Goal: Information Seeking & Learning: Find specific fact

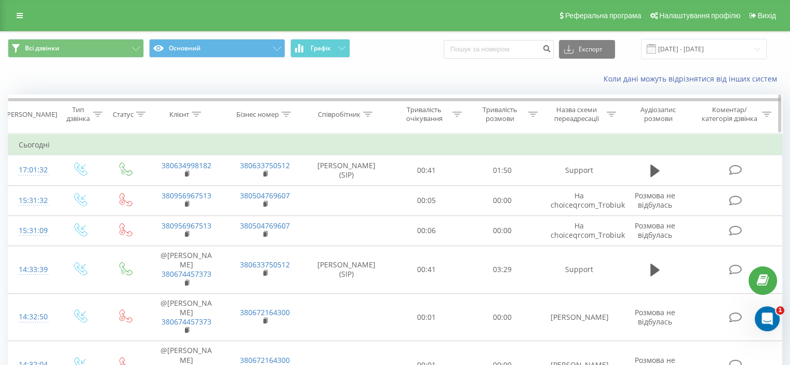
click at [197, 110] on div at bounding box center [196, 114] width 9 height 9
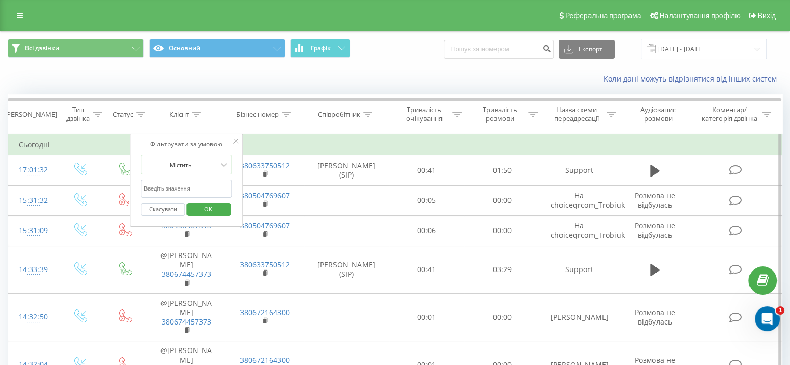
click at [172, 187] on input "text" at bounding box center [186, 189] width 91 height 18
paste input "380673817007"
click at [197, 209] on span "OK" at bounding box center [208, 209] width 29 height 16
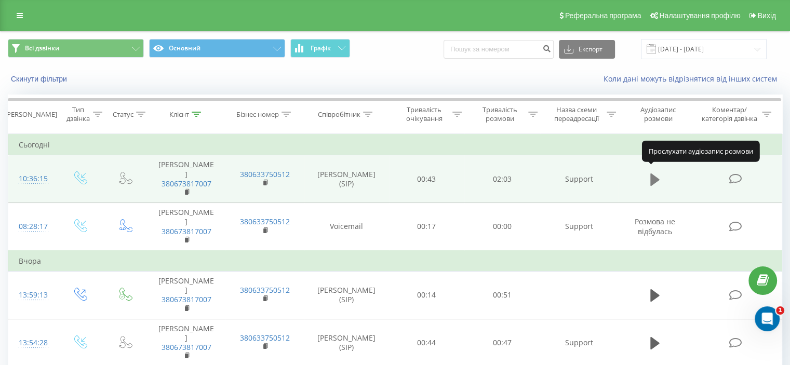
click at [651, 173] on icon at bounding box center [654, 179] width 9 height 12
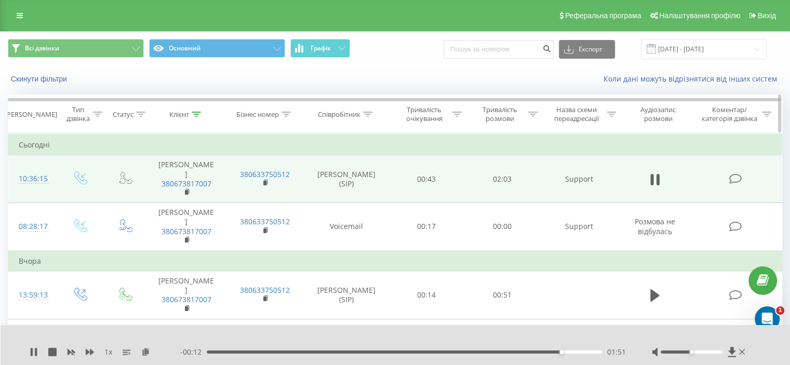
click at [196, 113] on icon at bounding box center [196, 114] width 9 height 5
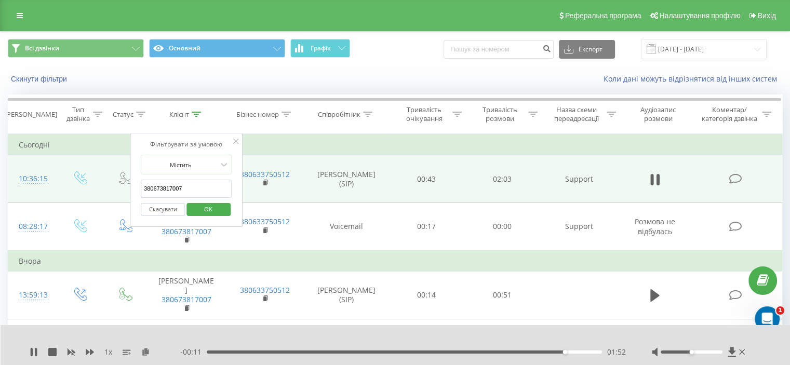
click at [181, 184] on input "380673817007" at bounding box center [186, 189] width 91 height 18
paste input "500889001"
type input "380500889001"
click at [213, 211] on span "OK" at bounding box center [208, 209] width 29 height 16
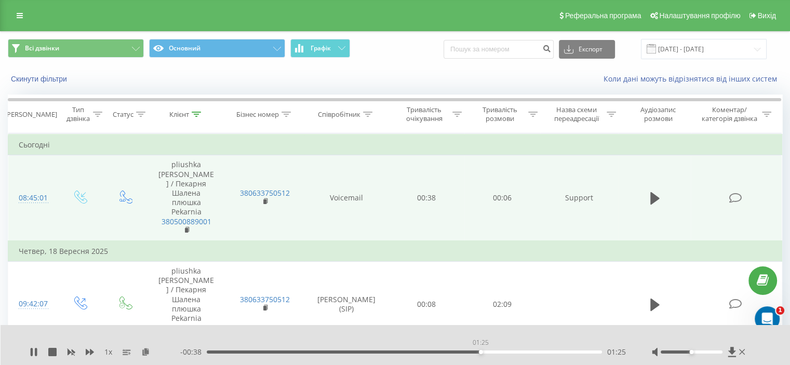
drag, startPoint x: 382, startPoint y: 351, endPoint x: 459, endPoint y: 359, distance: 76.9
click at [466, 365] on div "1 x - 00:38 01:25 01:25" at bounding box center [396, 345] width 790 height 40
click at [654, 191] on icon at bounding box center [654, 198] width 9 height 15
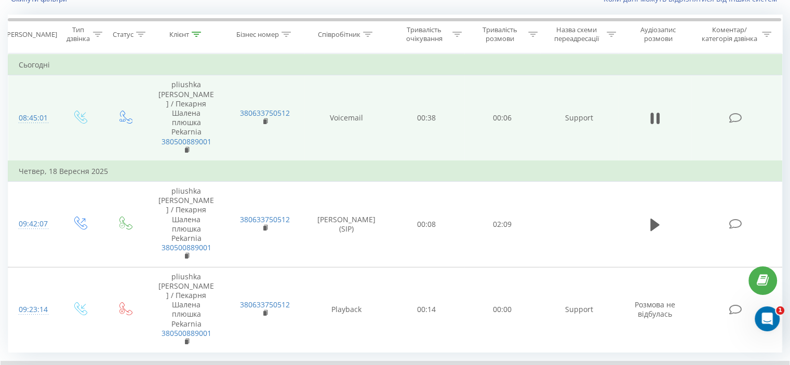
scroll to position [104, 0]
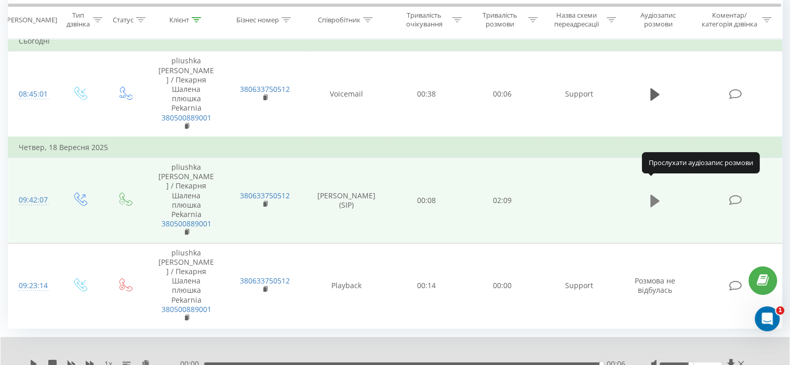
click at [654, 195] on icon at bounding box center [654, 201] width 9 height 12
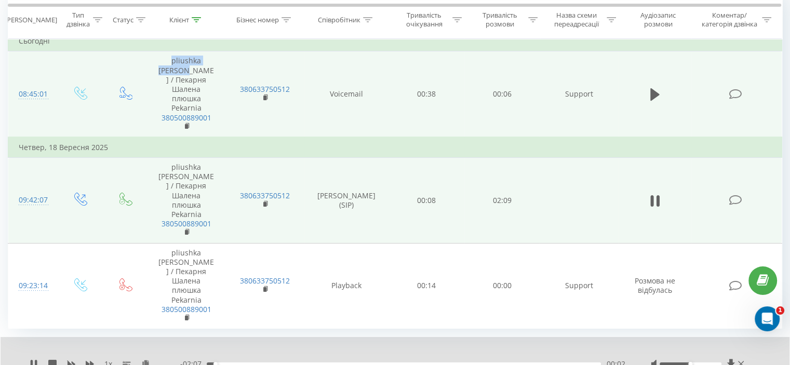
drag, startPoint x: 158, startPoint y: 57, endPoint x: 216, endPoint y: 62, distance: 58.4
click at [216, 62] on td "pliushka [PERSON_NAME] / Пекарня Шалена плюшка Pekarnia 380500889001" at bounding box center [186, 94] width 78 height 86
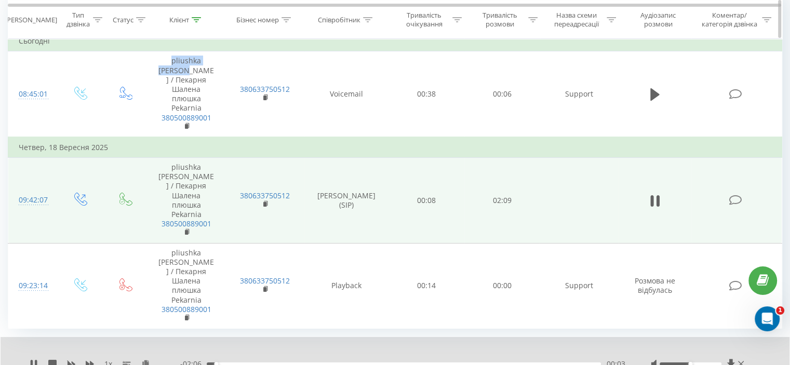
copy td "pliushka [PERSON_NAME]"
